Goal: Task Accomplishment & Management: Complete application form

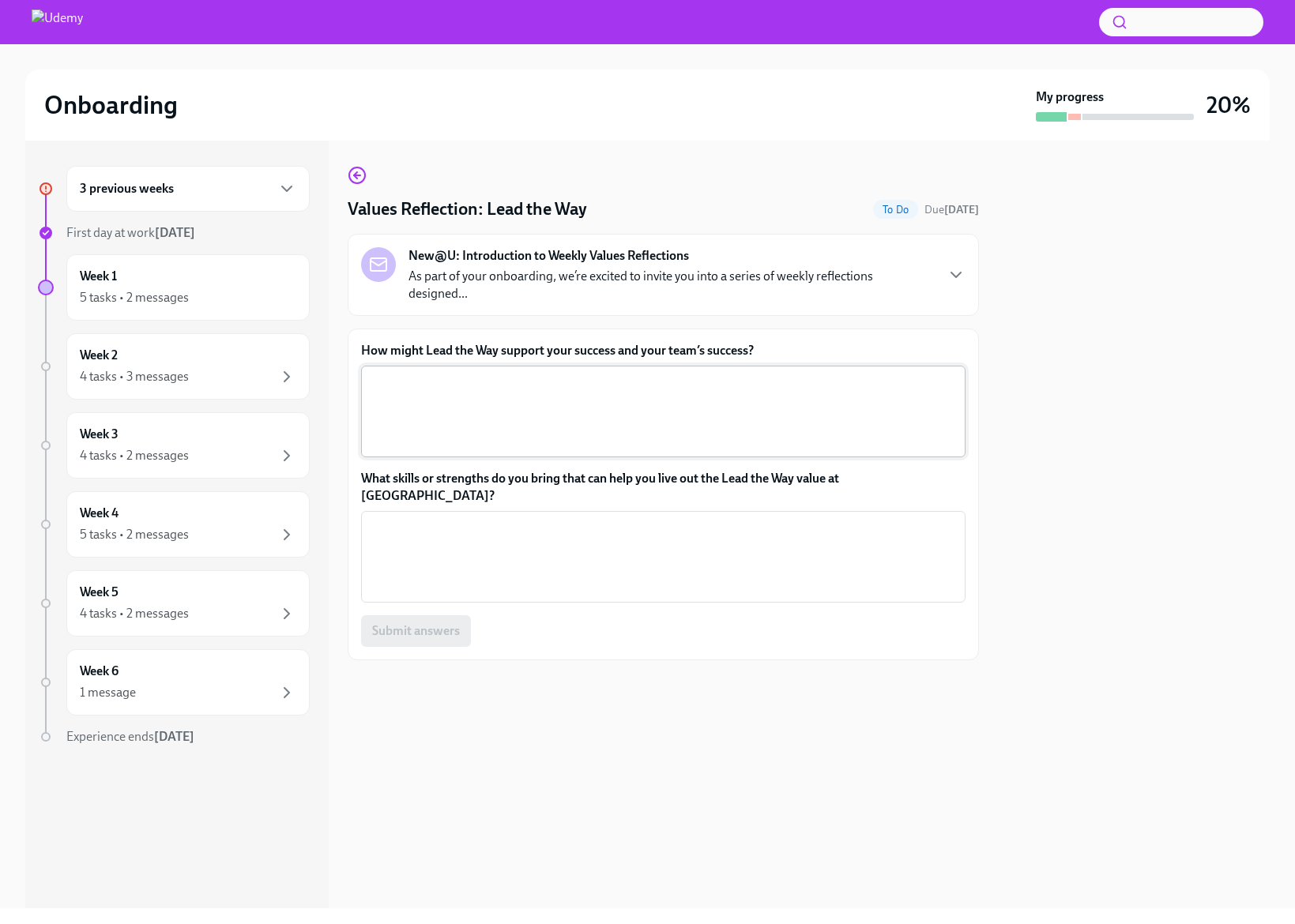
click at [537, 392] on textarea "How might Lead the Way support your success and your team’s success?" at bounding box center [664, 412] width 586 height 76
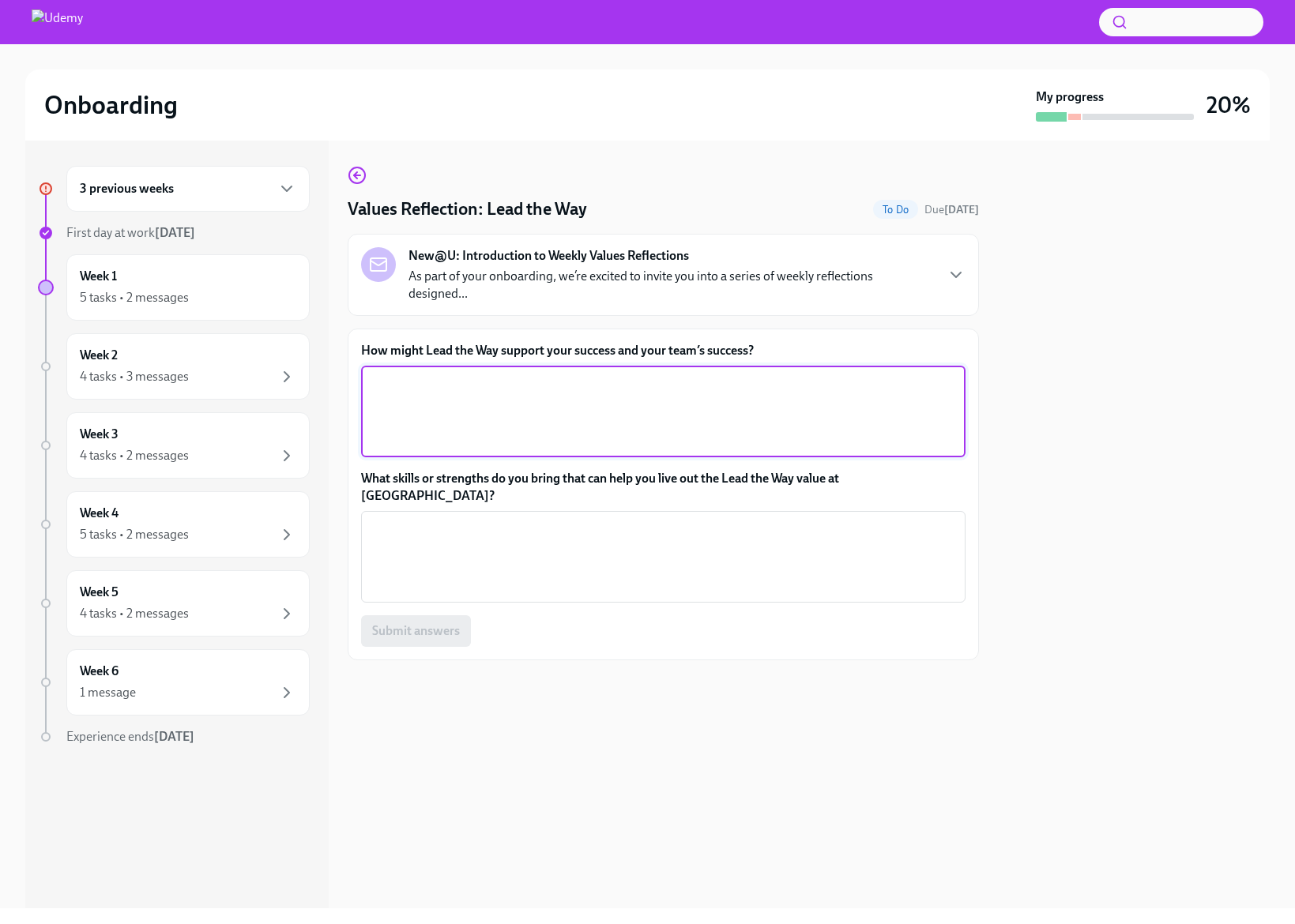
click at [524, 402] on textarea "How might Lead the Way support your success and your team’s success?" at bounding box center [664, 412] width 586 height 76
click at [431, 376] on textarea "How might Lead the Way support your success and your team’s success?" at bounding box center [664, 412] width 586 height 76
click at [740, 405] on textarea "A lot changes on my team and part of our job is to adapt and keep things runnin…" at bounding box center [664, 412] width 586 height 76
paste textarea "opportunity"
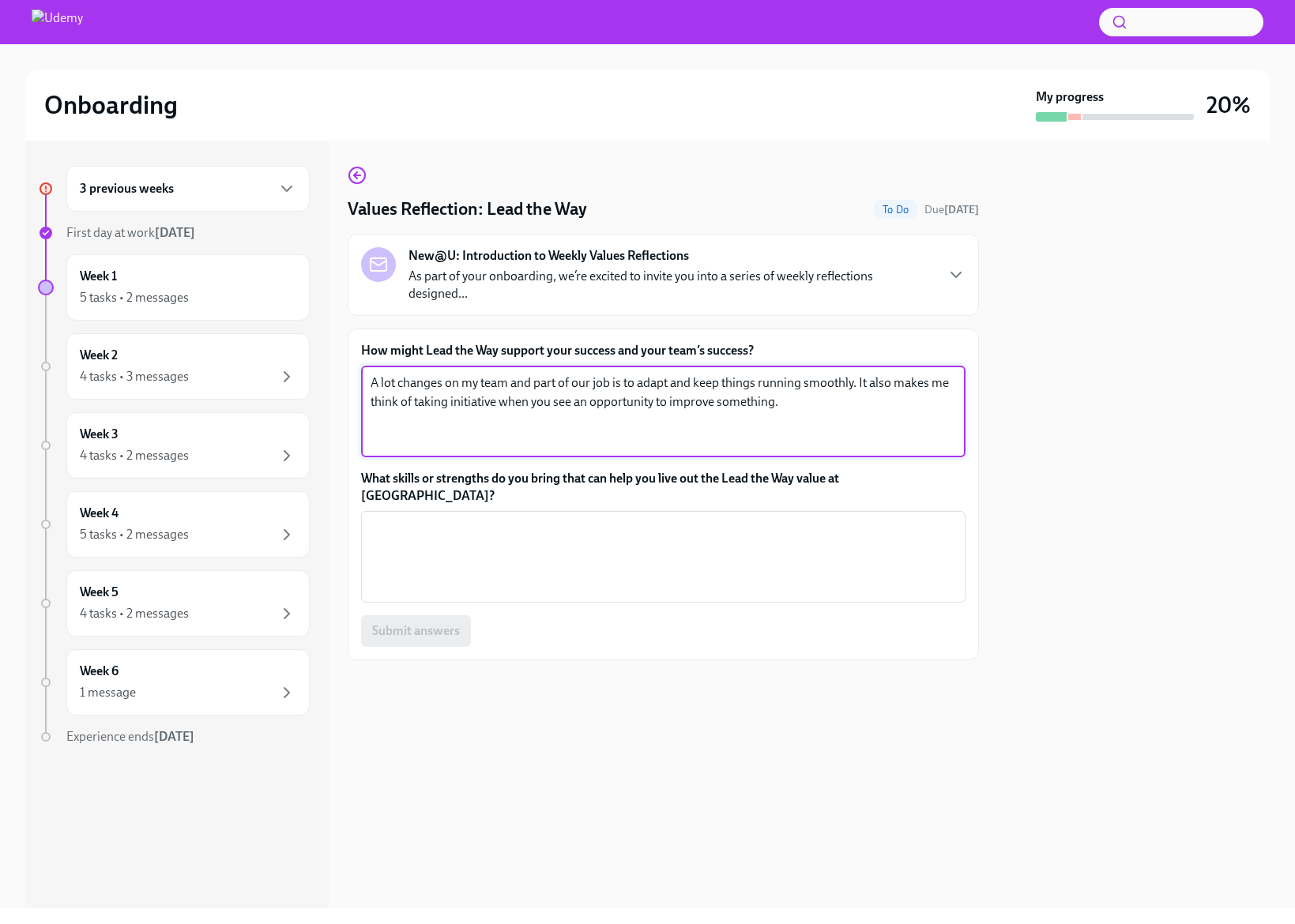
click at [551, 429] on textarea "A lot changes on my team and part of our job is to adapt and keep things runnin…" at bounding box center [664, 412] width 586 height 76
type textarea "A lot changes on my team and part of our job is to adapt and keep things runnin…"
click at [571, 535] on textarea "What skills or strengths do you bring that can help you live out the Lead the W…" at bounding box center [664, 557] width 586 height 76
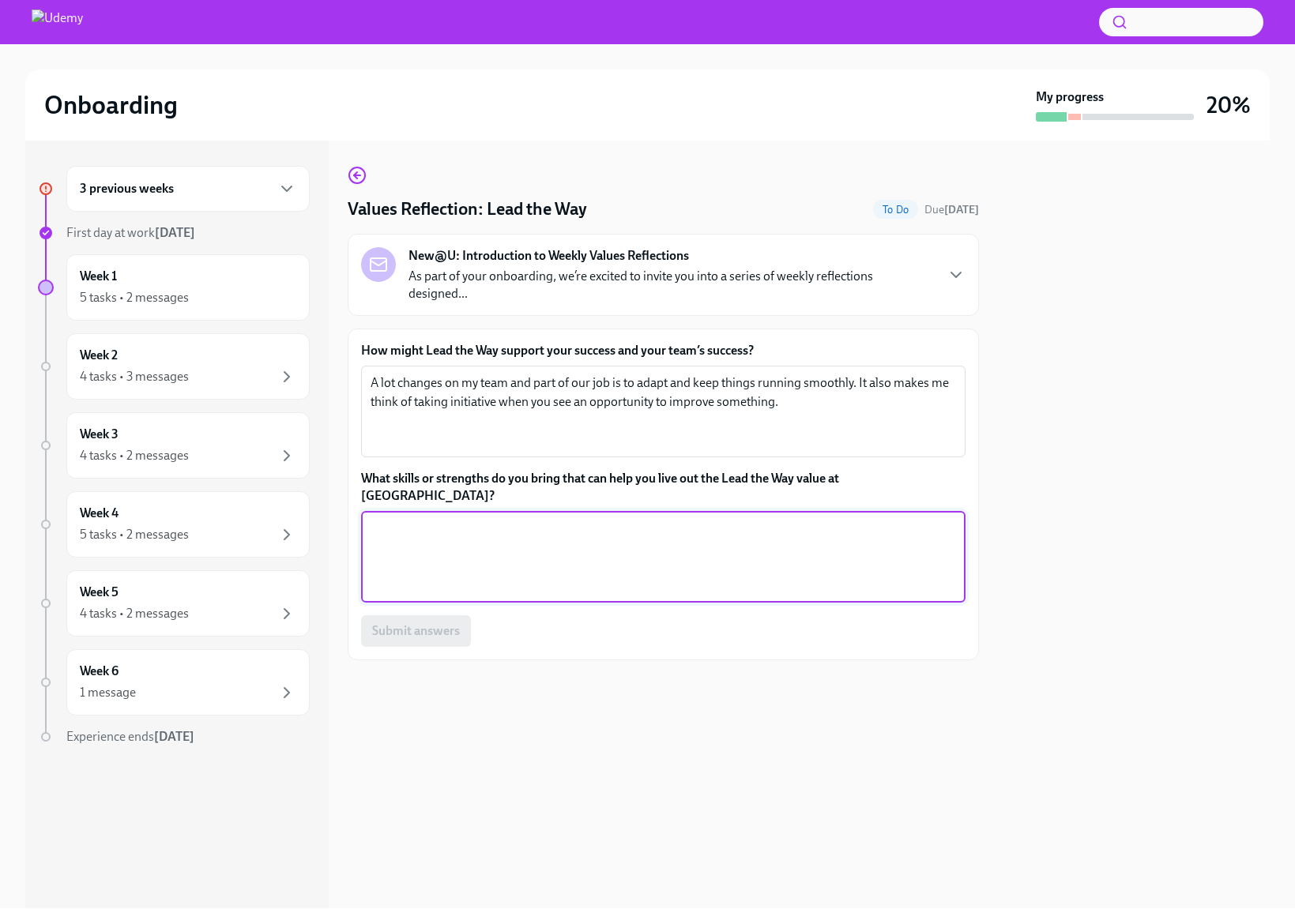
click at [571, 535] on textarea "What skills or strengths do you bring that can help you live out the Lead the W…" at bounding box center [664, 557] width 586 height 76
type textarea "I take initiative and I'm adaptable."
click at [412, 623] on span "Submit answers" at bounding box center [416, 631] width 88 height 16
